Goal: Find contact information: Find contact information

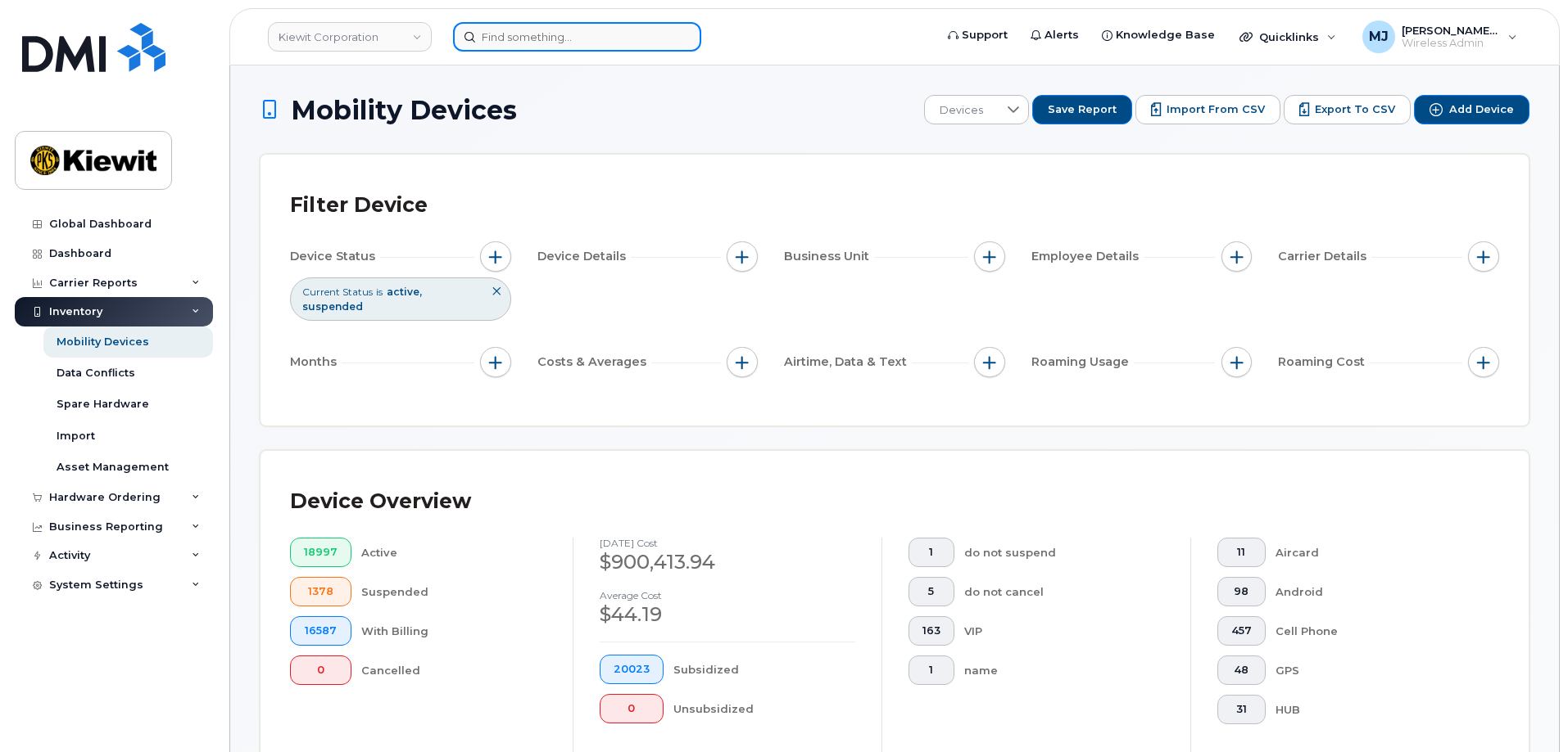
click at [510, 48] on input at bounding box center [577, 37] width 248 height 29
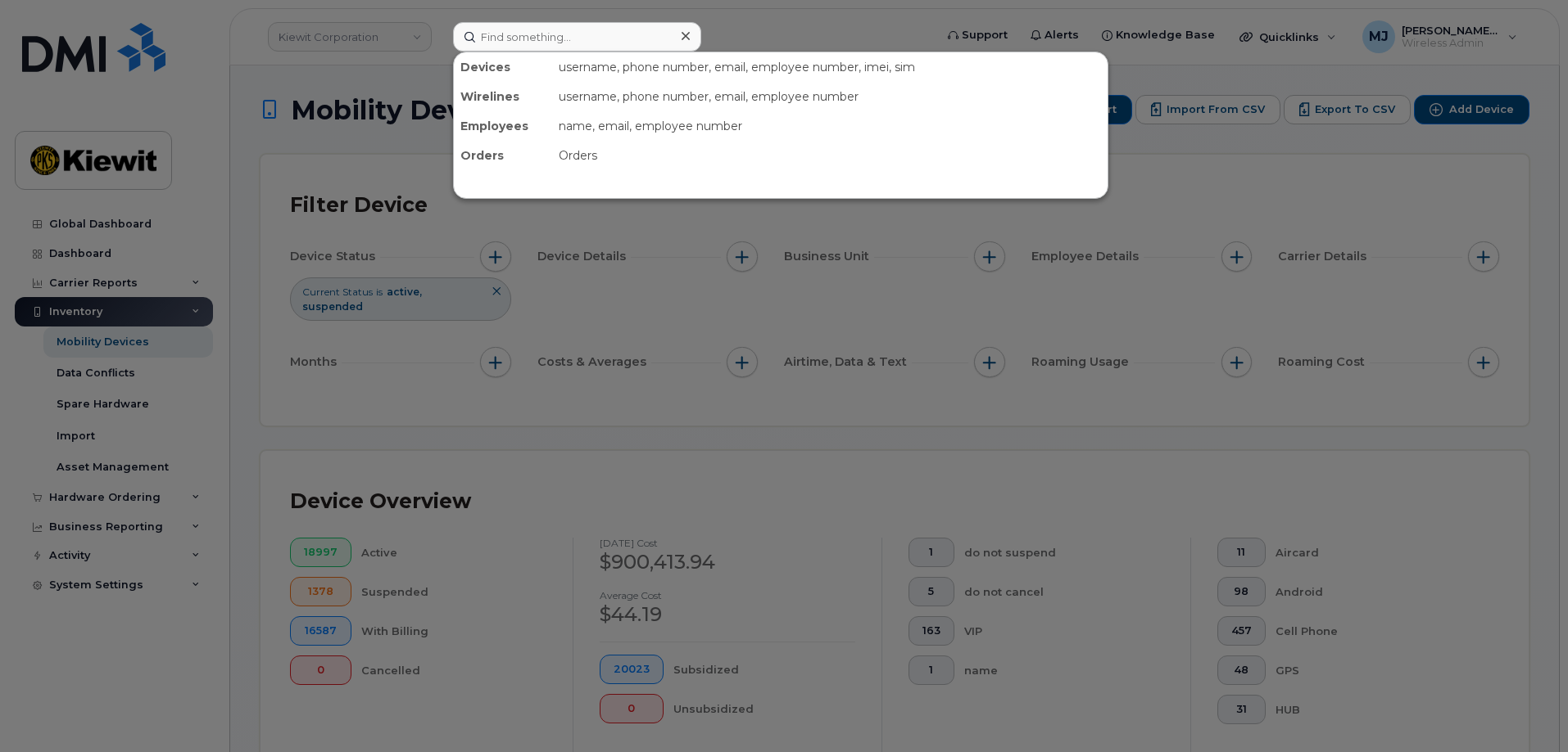
click at [414, 39] on div at bounding box center [784, 376] width 1568 height 752
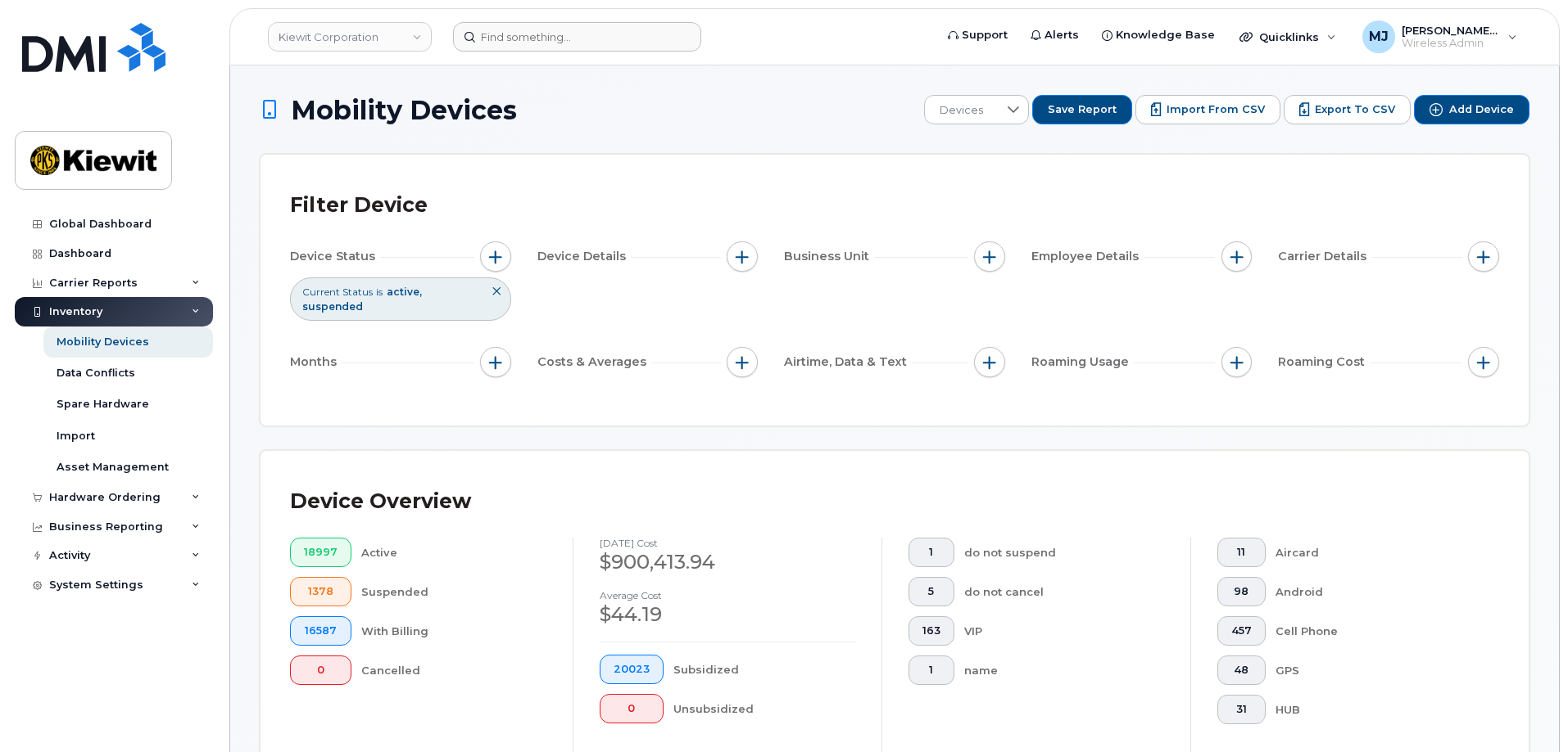
click at [414, 39] on link "Kiewit Corporation" at bounding box center [350, 37] width 164 height 29
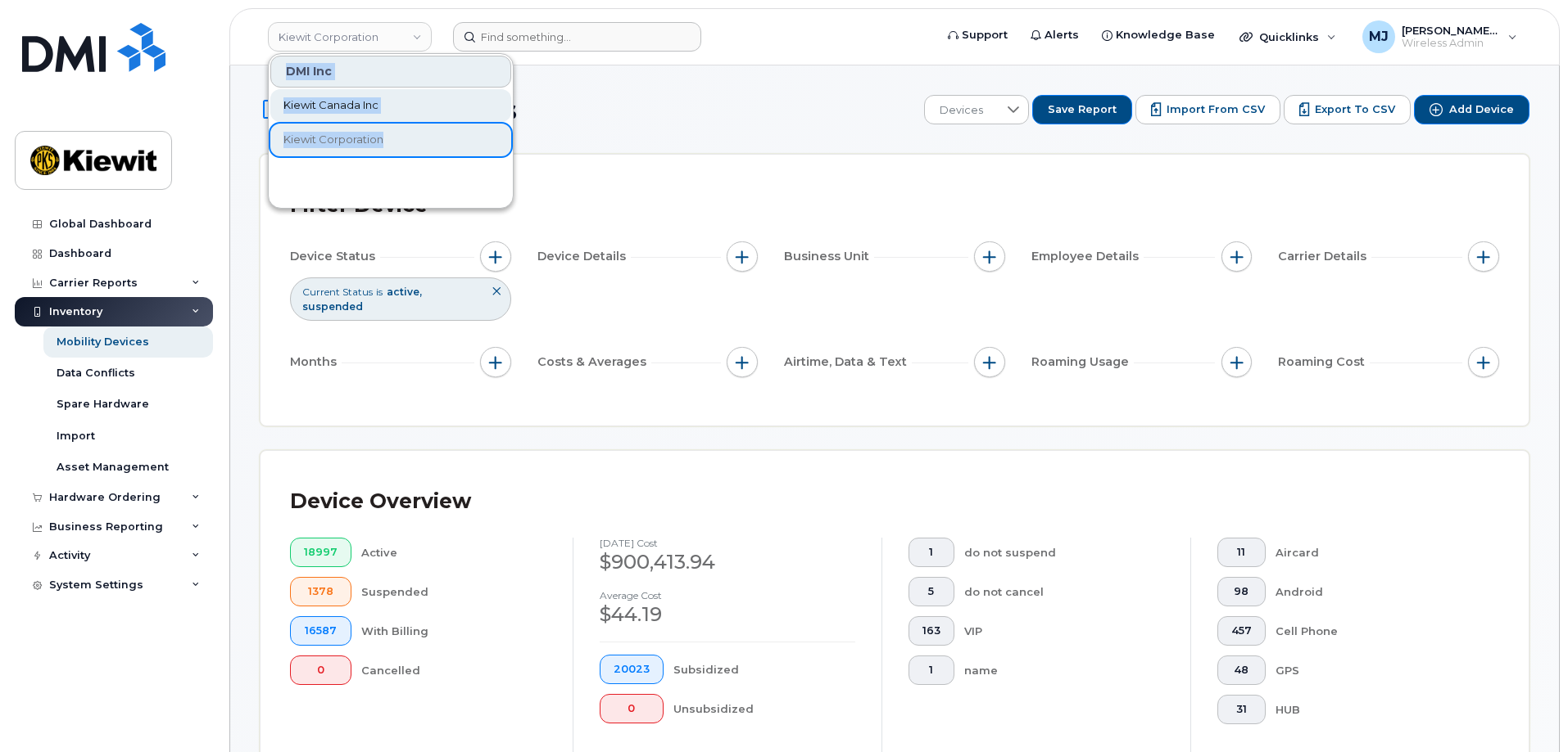
click at [389, 107] on link "Kiewit Canada Inc" at bounding box center [391, 106] width 241 height 33
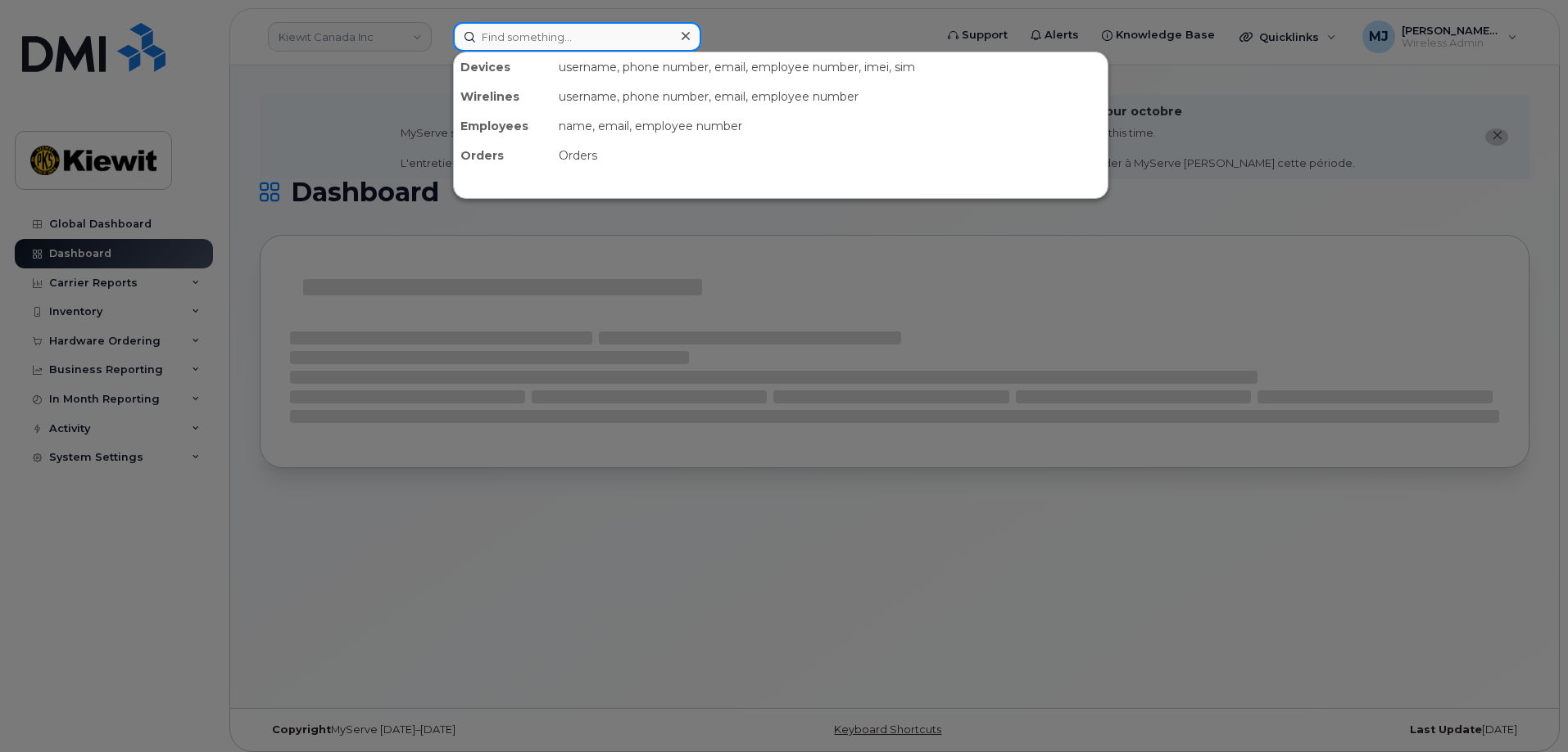
click at [510, 46] on input at bounding box center [577, 37] width 248 height 29
paste input "00543680"
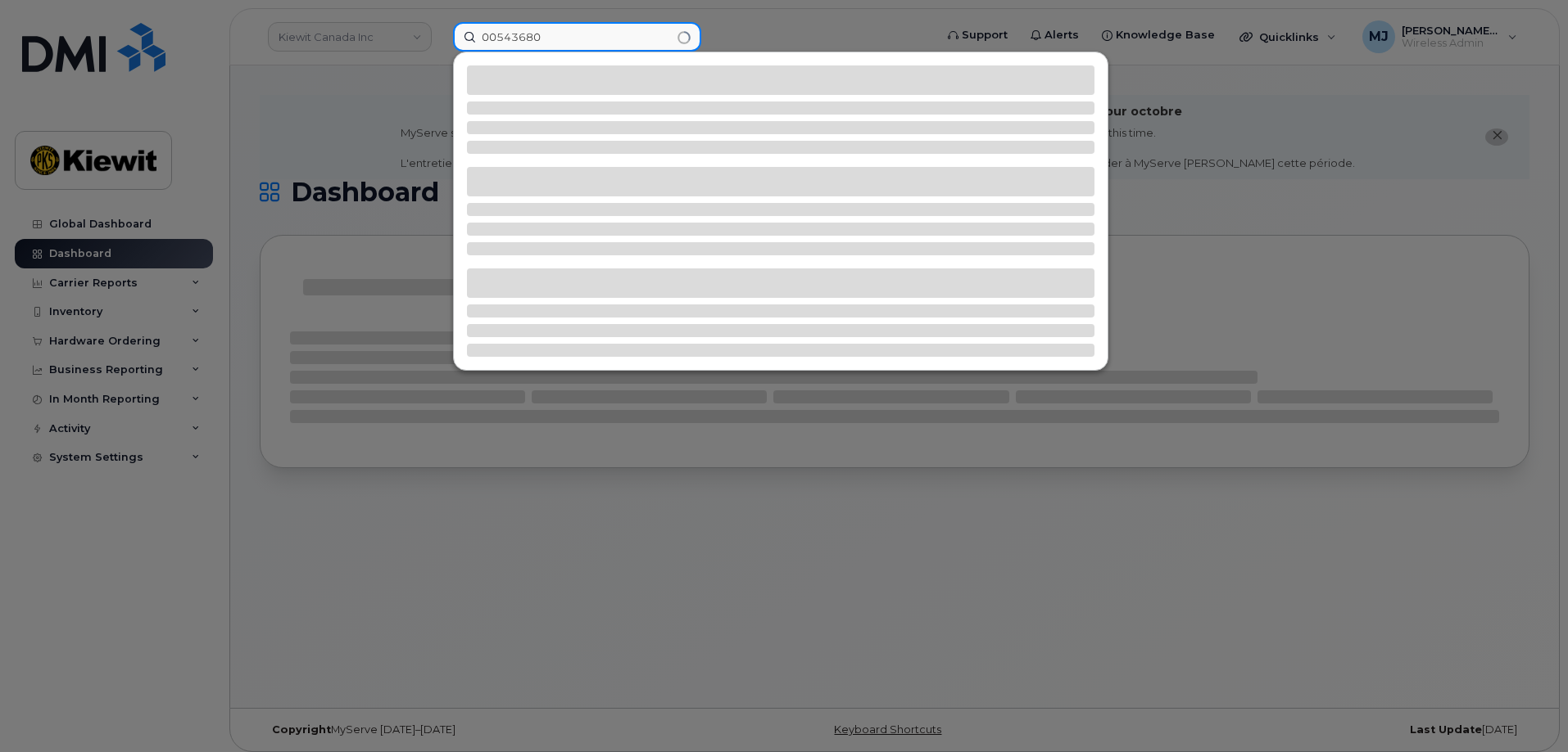
click at [502, 42] on input "00543680" at bounding box center [577, 37] width 248 height 29
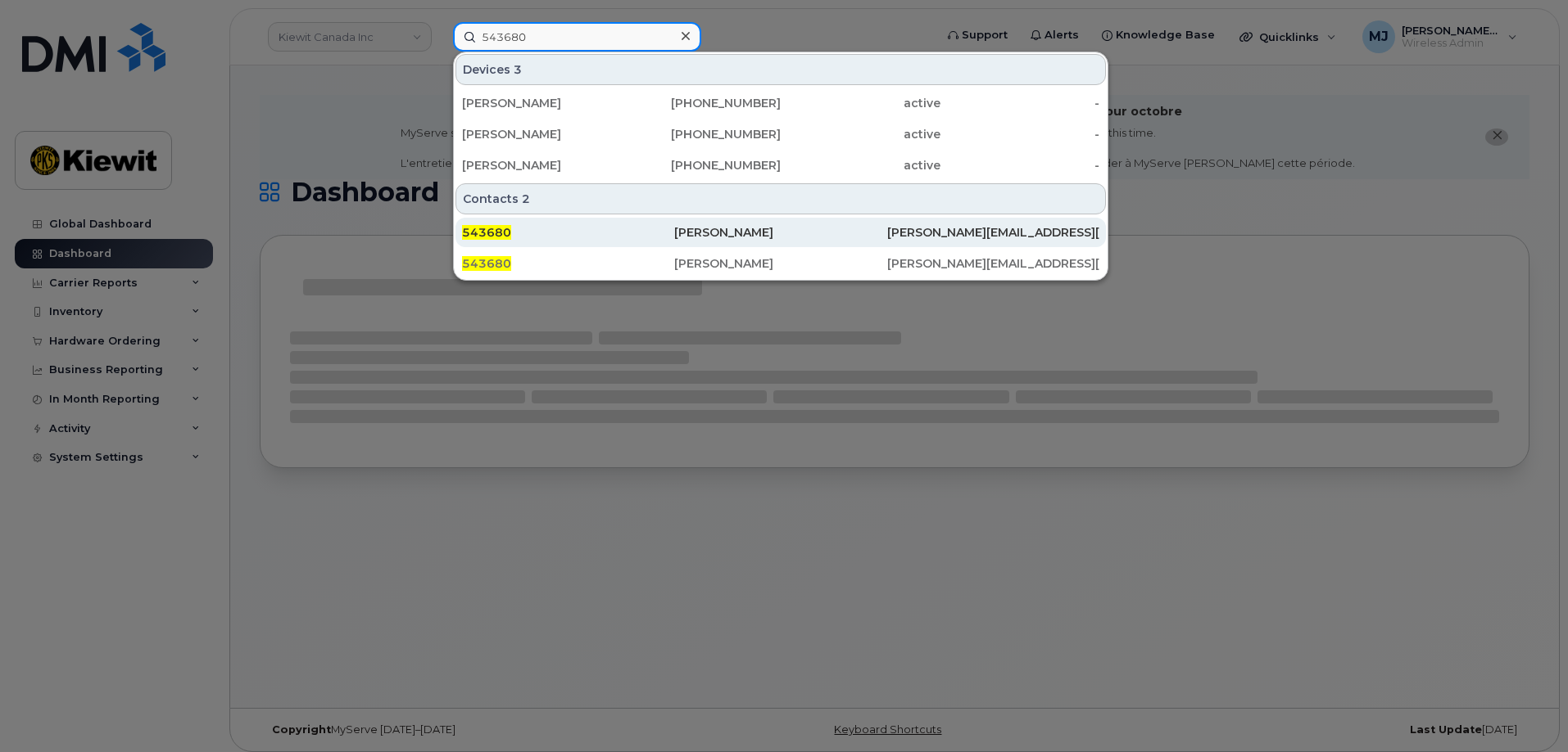
type input "543680"
click at [698, 235] on div "[PERSON_NAME]" at bounding box center [780, 233] width 212 height 16
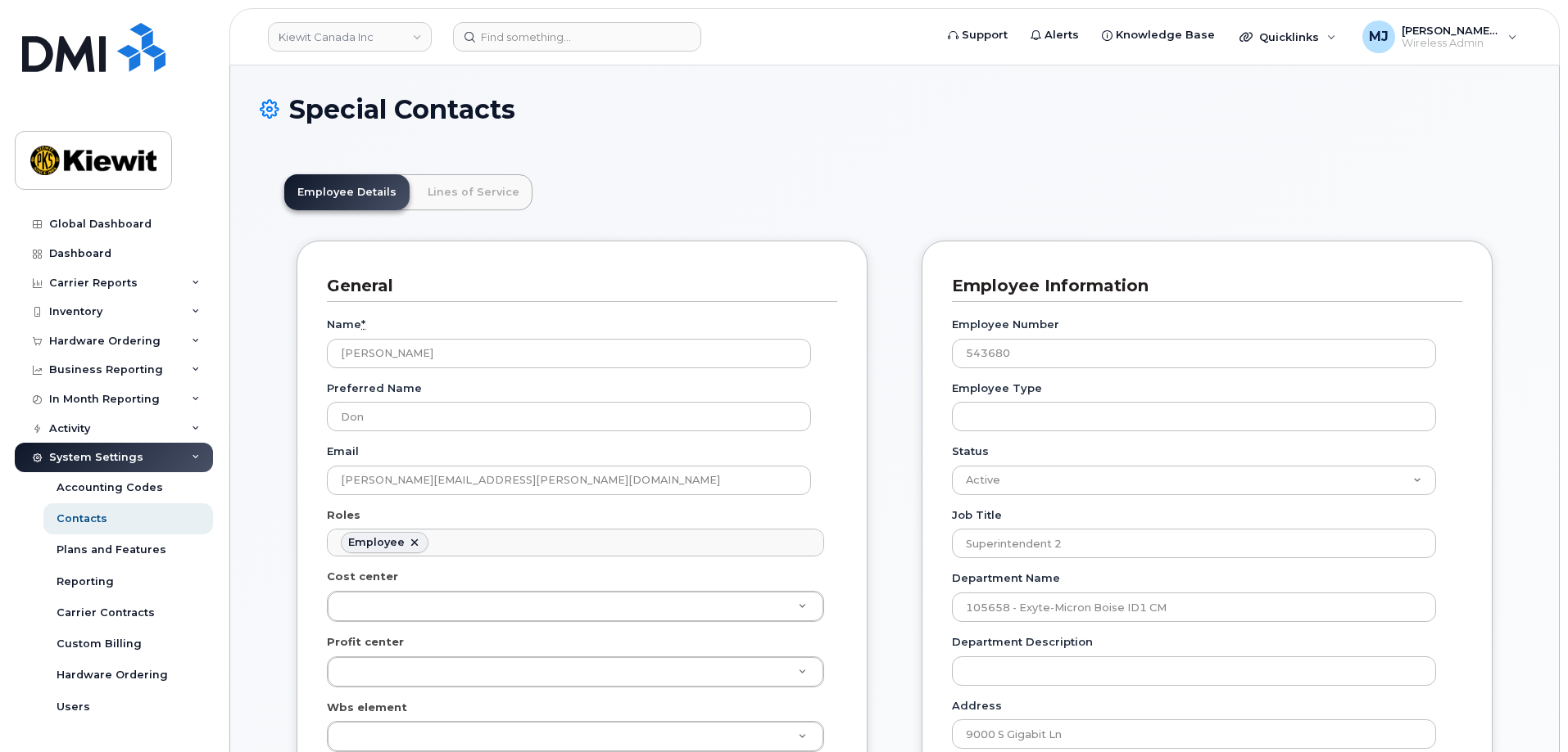
scroll to position [48, 0]
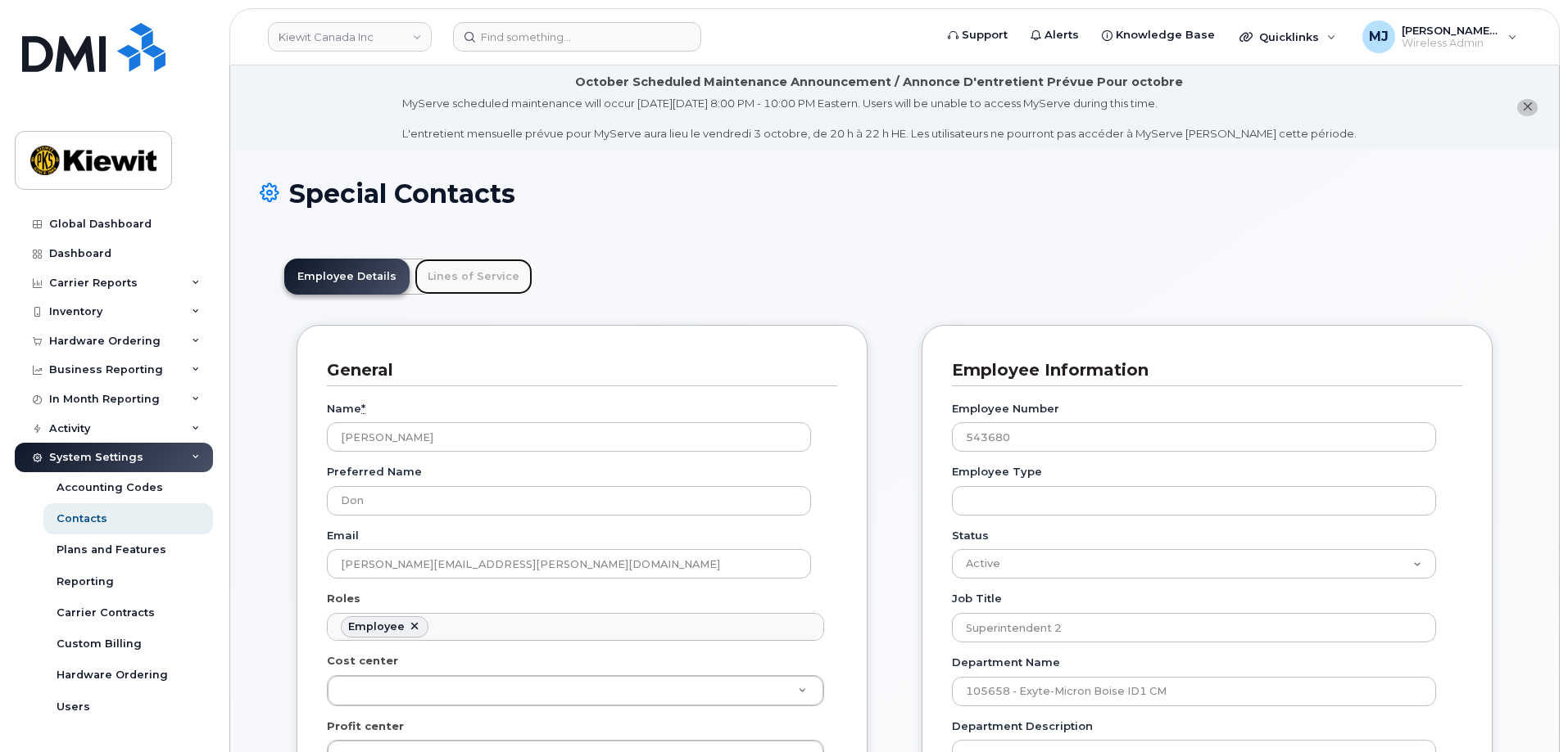
click at [444, 274] on link "Lines of Service" at bounding box center [474, 277] width 118 height 36
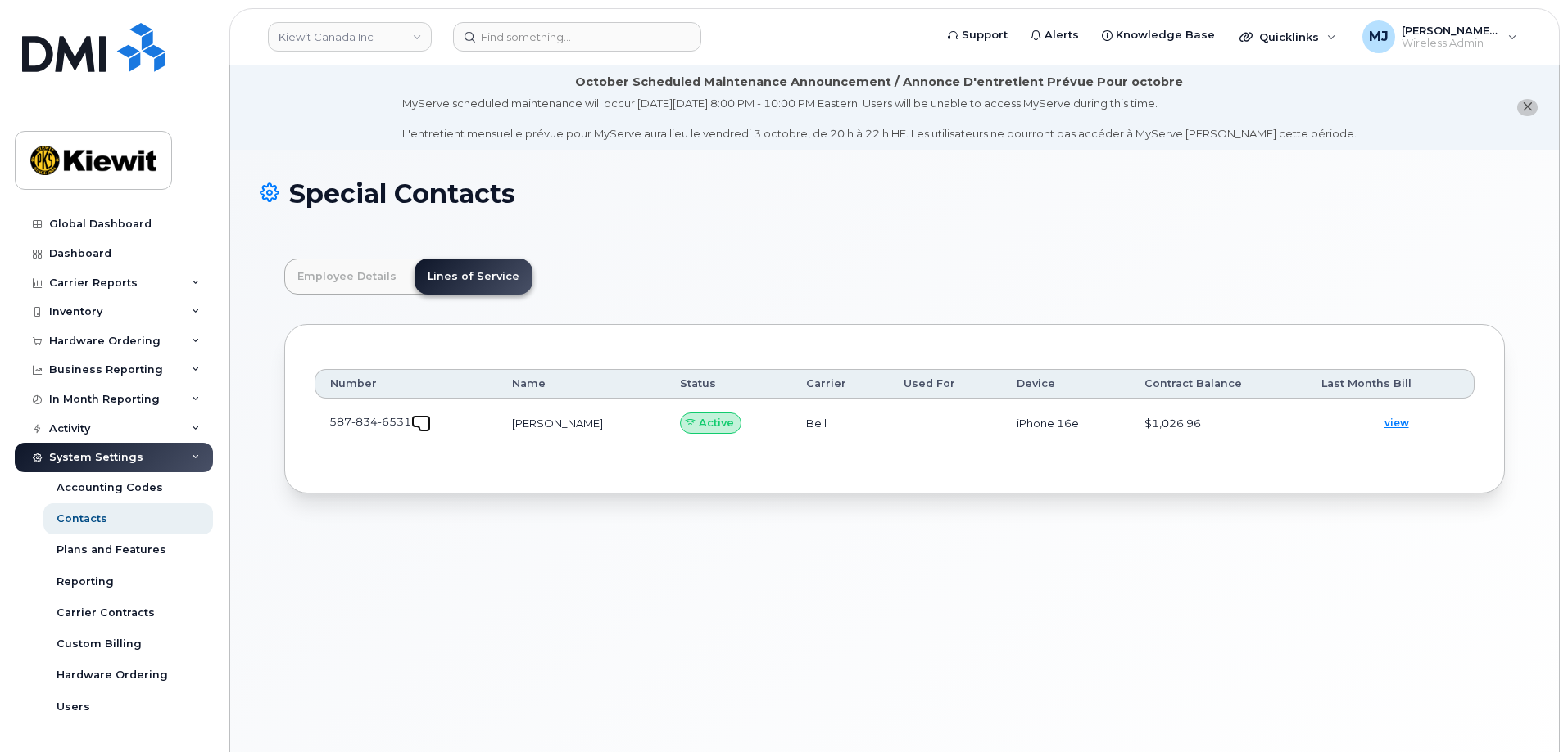
click at [418, 419] on link at bounding box center [421, 422] width 20 height 13
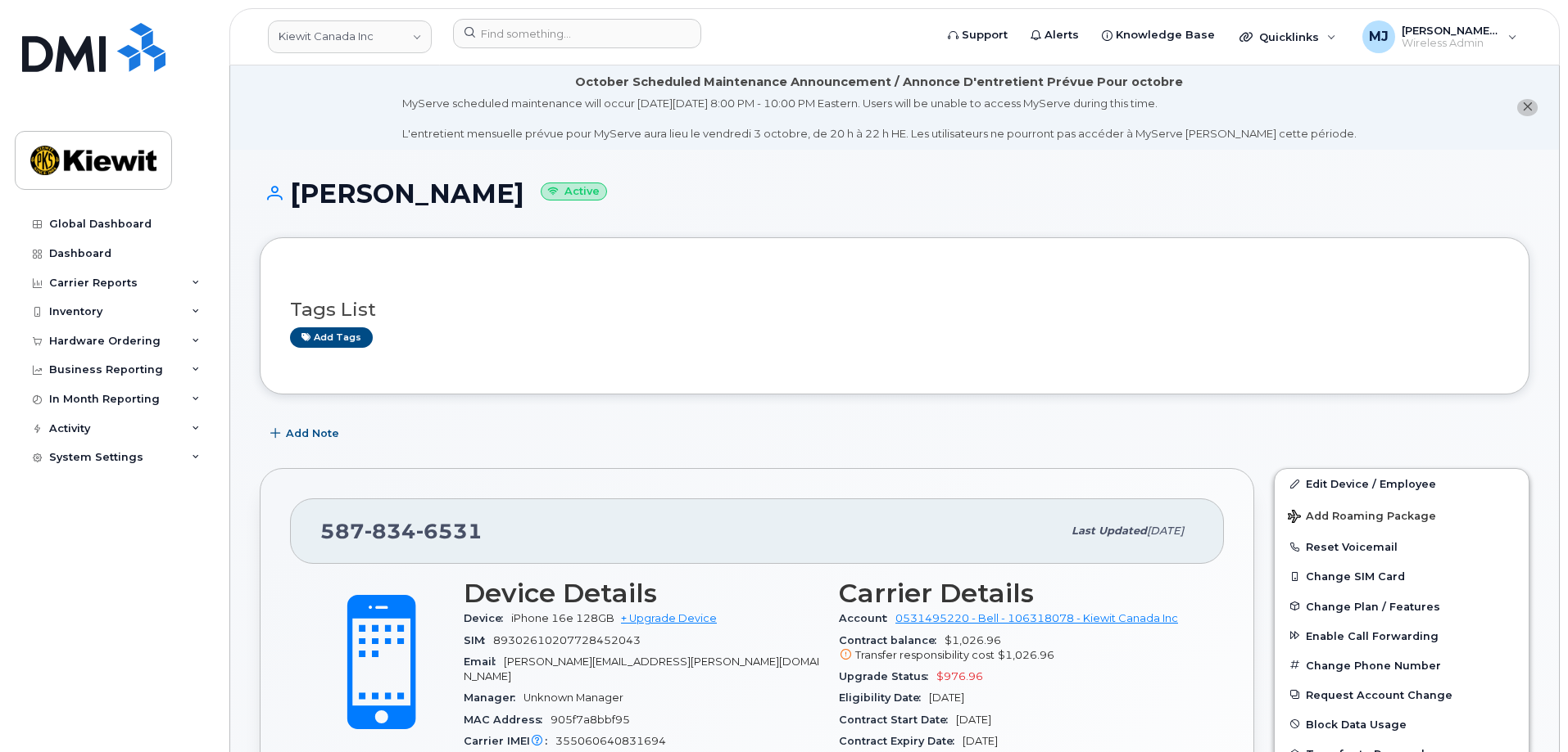
click at [425, 537] on span "6531" at bounding box center [449, 532] width 66 height 25
click at [425, 536] on span "6531" at bounding box center [449, 532] width 66 height 25
copy span "[PHONE_NUMBER]"
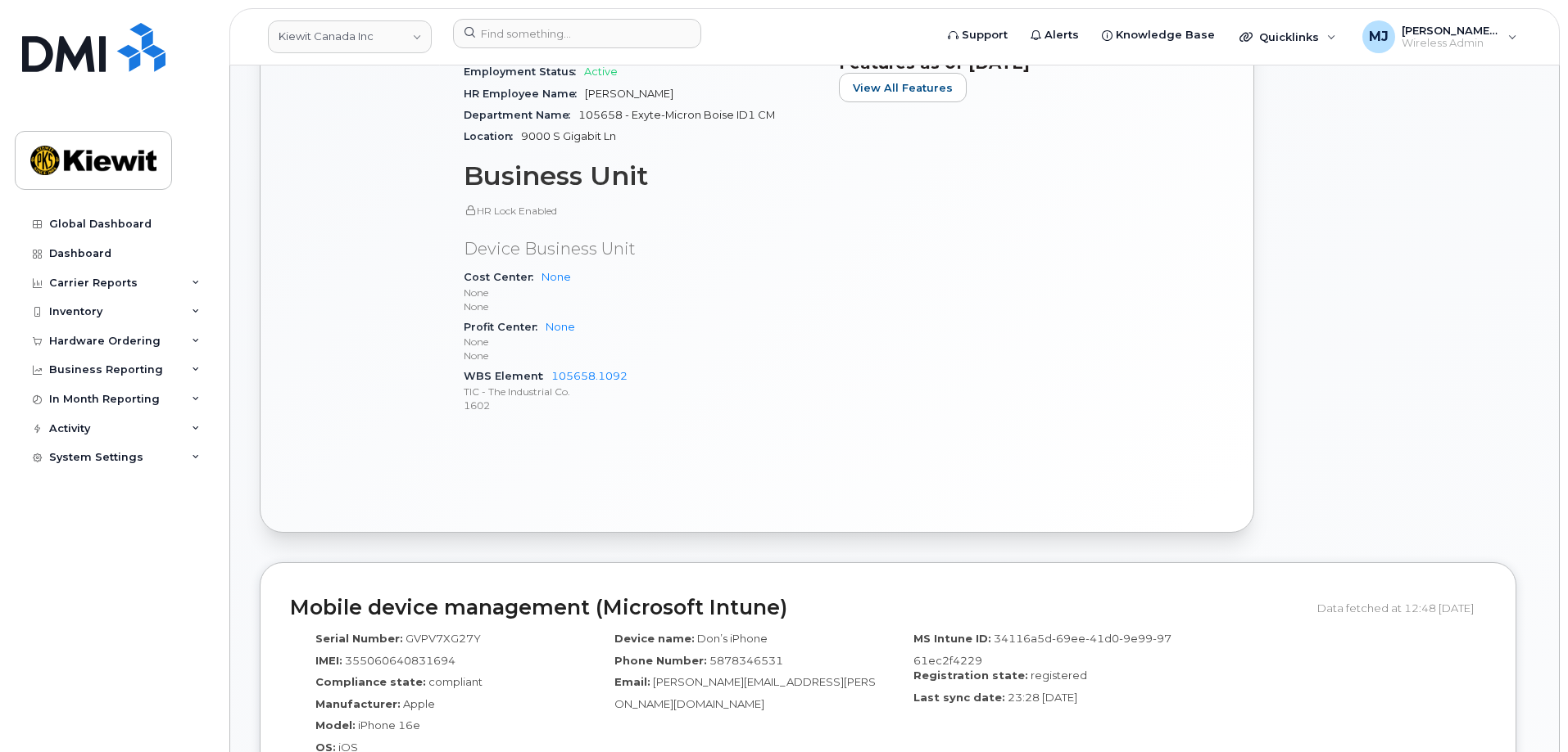
scroll to position [818, 0]
